Goal: Task Accomplishment & Management: Use online tool/utility

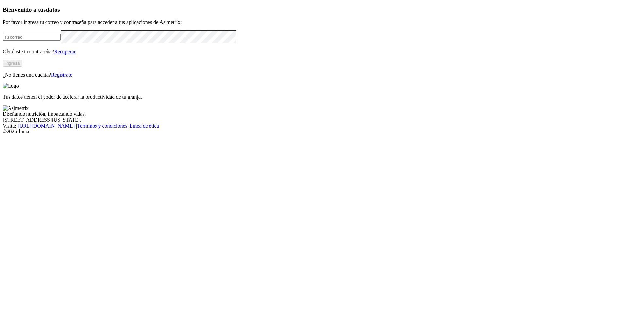
click at [61, 41] on input "email" at bounding box center [32, 37] width 58 height 7
drag, startPoint x: 149, startPoint y: 81, endPoint x: 148, endPoint y: 98, distance: 17.4
click at [148, 78] on div "Bienvenido a tus datos Por favor ingresa tu correo y contraseña para acceder a …" at bounding box center [314, 42] width 623 height 72
click at [61, 41] on input "email" at bounding box center [32, 37] width 58 height 7
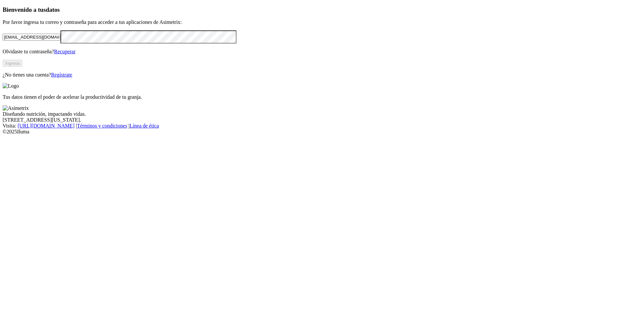
click at [155, 43] on form "asistestente.engorde@acondesa.com.co" at bounding box center [314, 36] width 623 height 13
click at [22, 67] on button "Ingresa" at bounding box center [13, 63] width 20 height 7
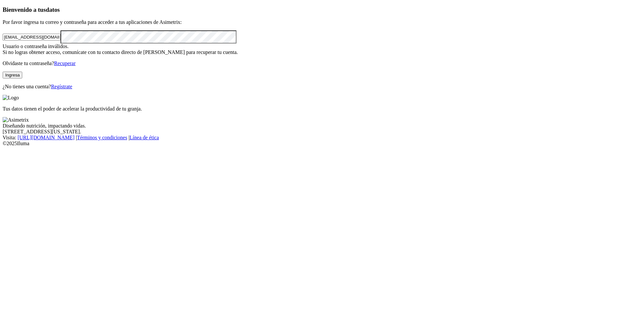
click at [111, 43] on form "asistestente.engorde@acondesa.com.co" at bounding box center [314, 36] width 623 height 13
click at [3, 90] on div "Bienvenido a tus datos Por favor ingresa tu correo y contraseña para acceder a …" at bounding box center [314, 47] width 623 height 83
click at [22, 79] on button "Ingresa" at bounding box center [13, 75] width 20 height 7
click at [61, 41] on input "asistestente.engorde@acondesa.com.co" at bounding box center [32, 37] width 58 height 7
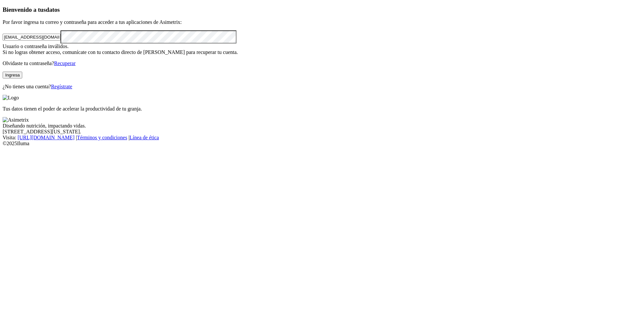
type input "asistente.engorde@acondesa.com.co"
click at [22, 79] on button "Ingresa" at bounding box center [13, 75] width 20 height 7
